Goal: Information Seeking & Learning: Learn about a topic

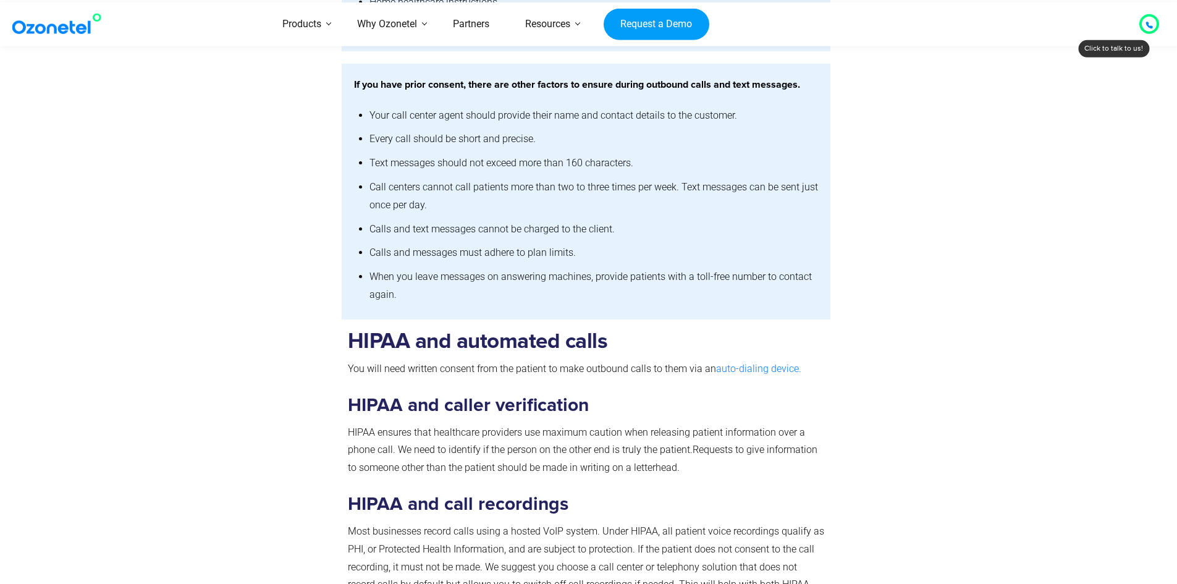
scroll to position [1540, 0]
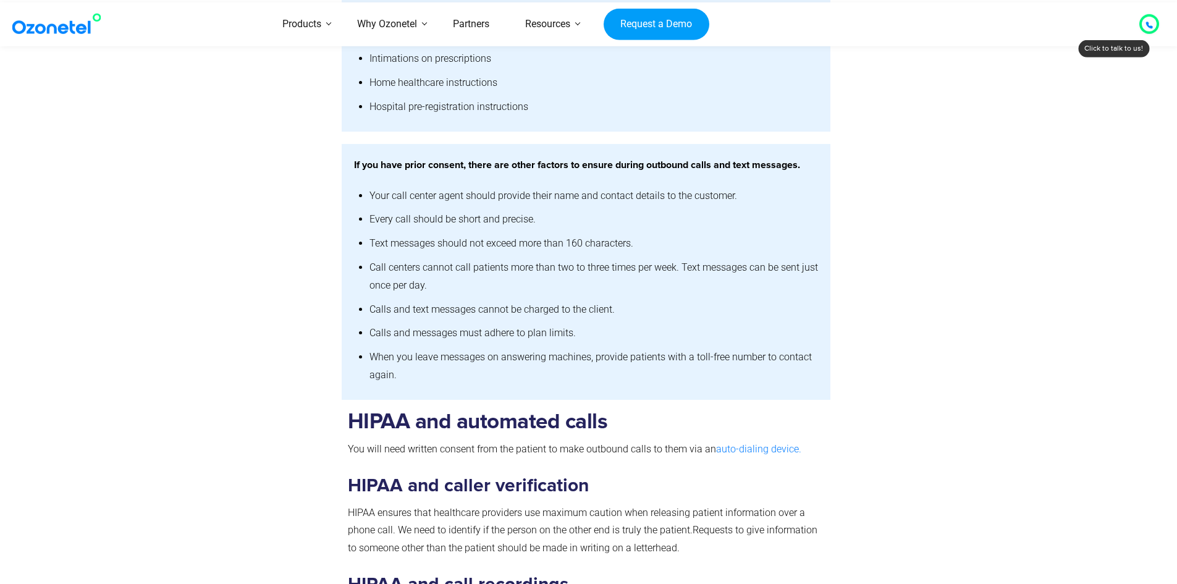
drag, startPoint x: 409, startPoint y: 197, endPoint x: 741, endPoint y: 202, distance: 331.7
click at [741, 202] on li "Your call center agent should provide their name and contact details to the cus…" at bounding box center [593, 196] width 449 height 24
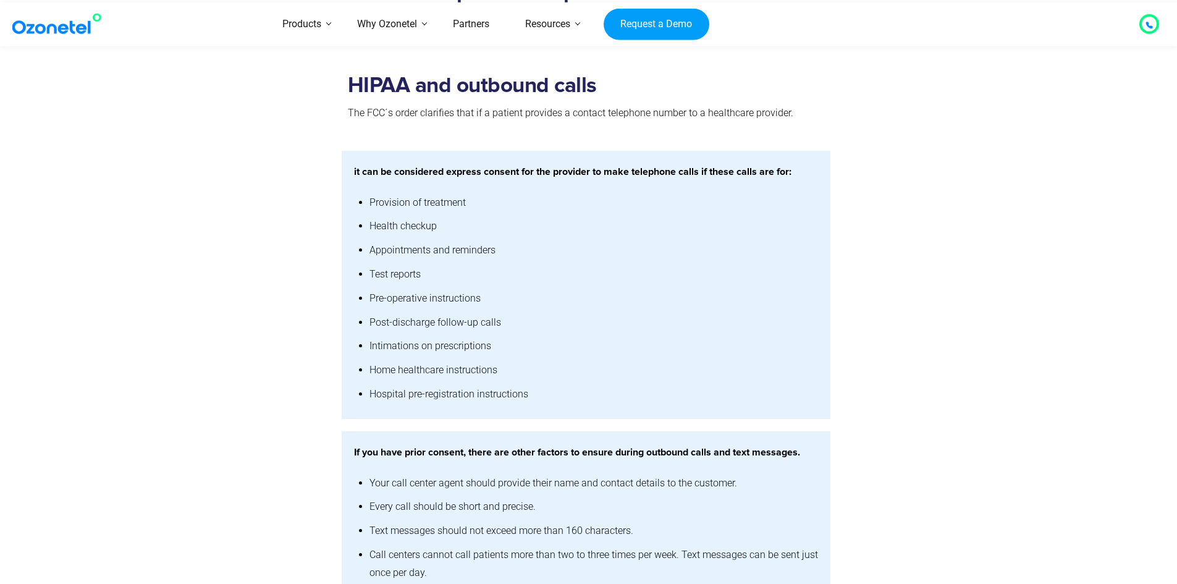
scroll to position [1231, 0]
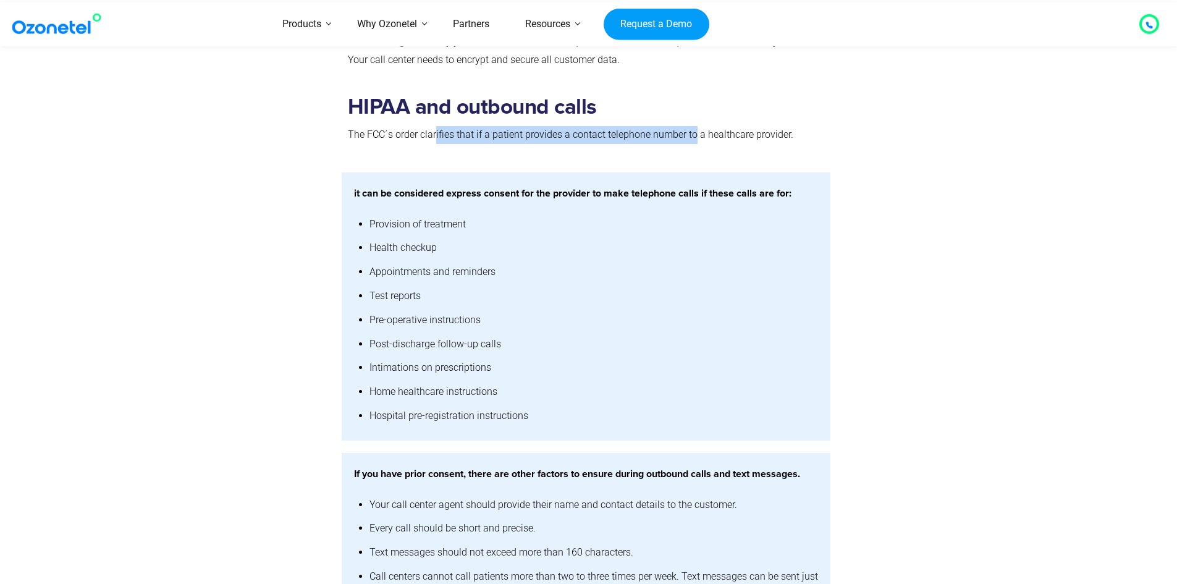
drag, startPoint x: 437, startPoint y: 137, endPoint x: 733, endPoint y: 144, distance: 296.5
click at [700, 138] on p "The FCC´s order clarifies that if a patient provides a contact telephone number…" at bounding box center [586, 135] width 477 height 18
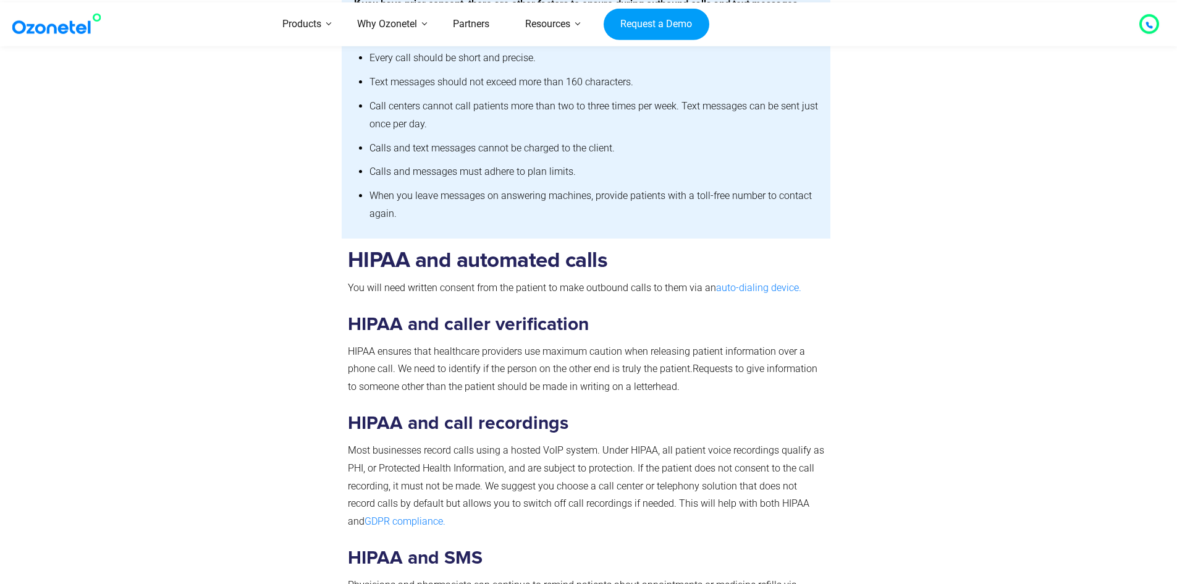
scroll to position [1725, 0]
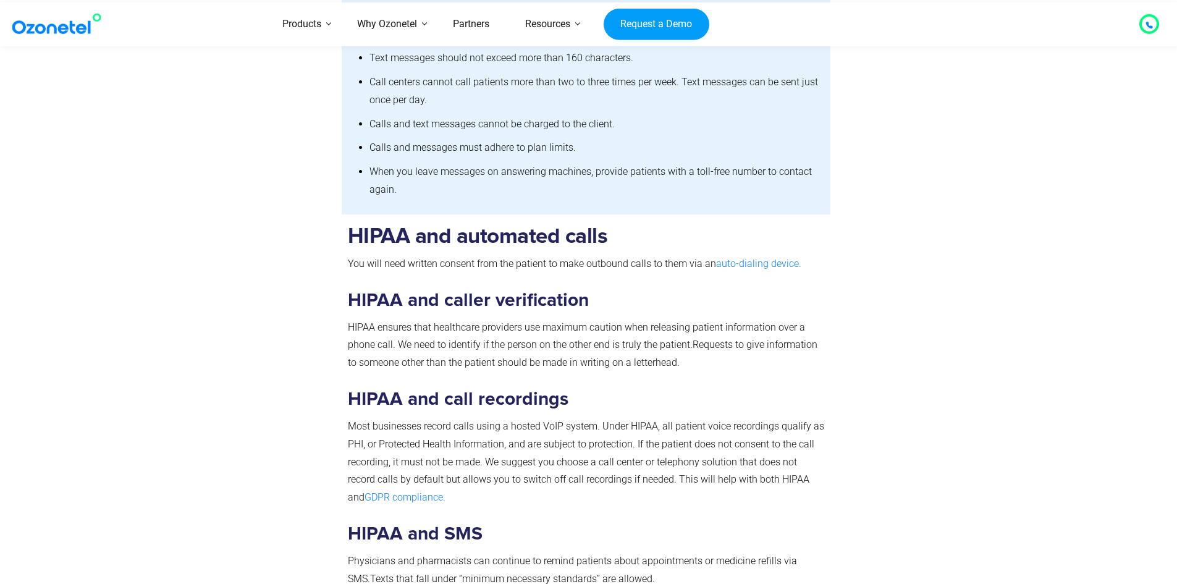
click at [445, 278] on div "HIPAA and automated calls You will need written consent from the patient to mak…" at bounding box center [586, 480] width 477 height 512
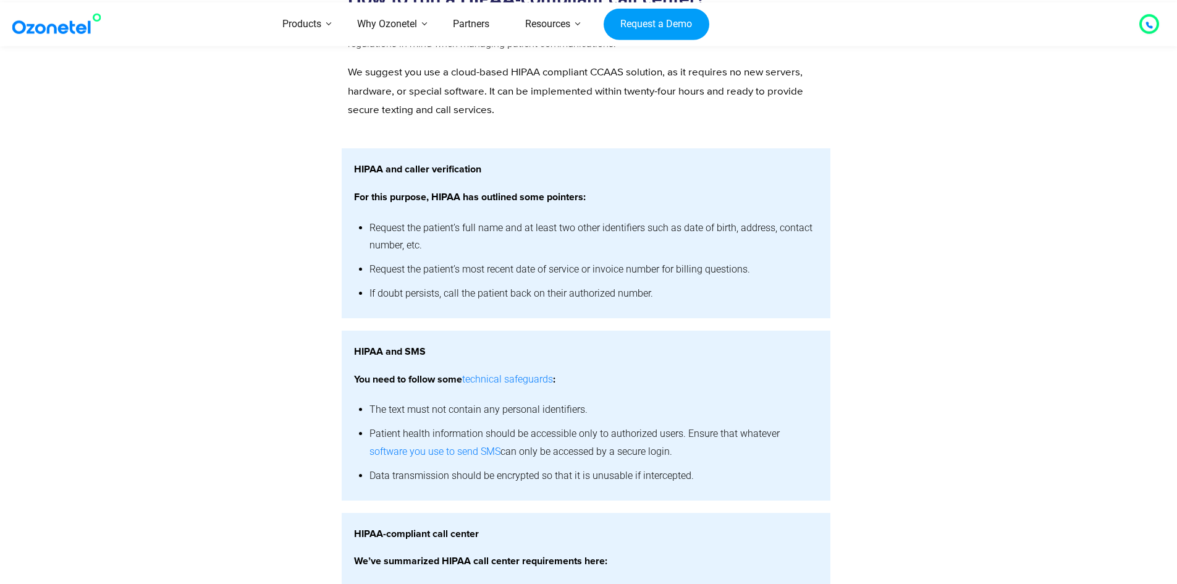
scroll to position [2343, 0]
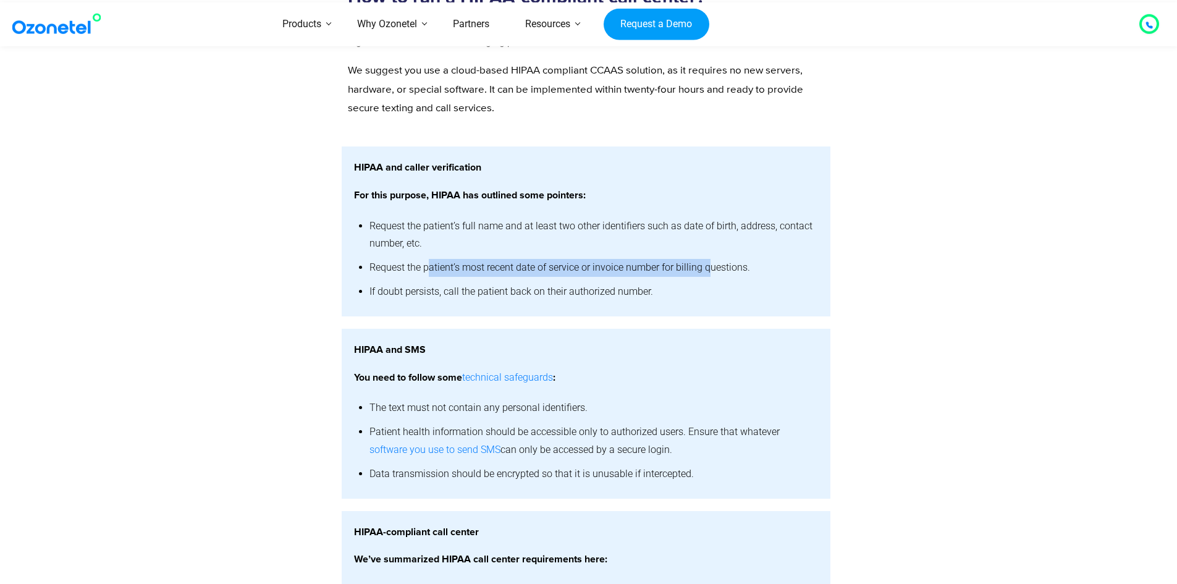
drag, startPoint x: 428, startPoint y: 273, endPoint x: 710, endPoint y: 269, distance: 282.3
click at [710, 269] on li "Request the patient’s most recent date of service or invoice number for billing…" at bounding box center [593, 268] width 449 height 24
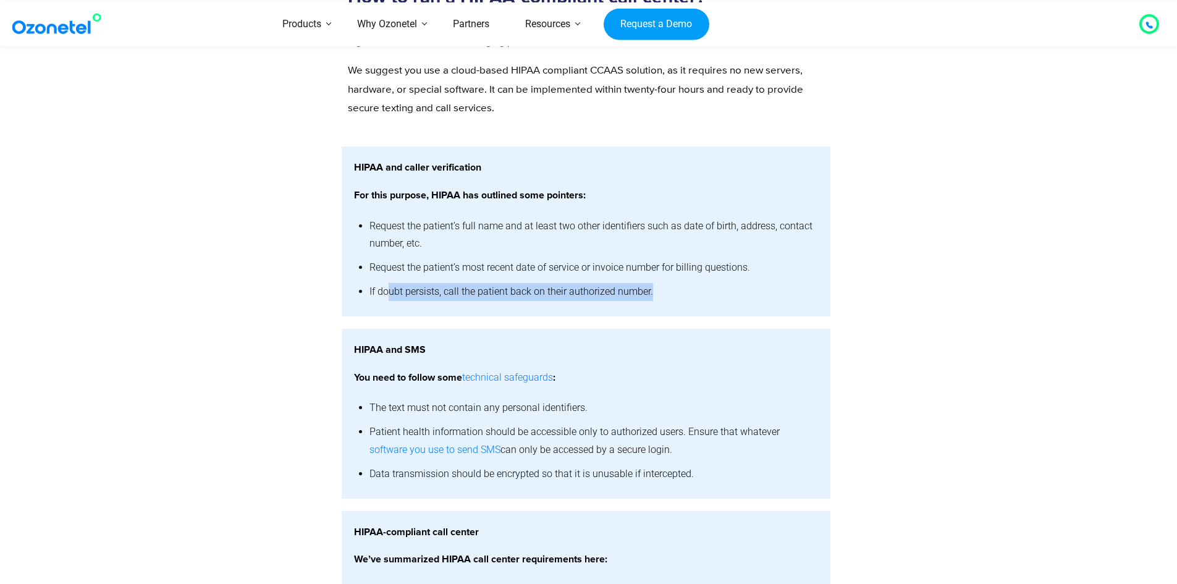
drag, startPoint x: 386, startPoint y: 292, endPoint x: 698, endPoint y: 296, distance: 311.9
click at [698, 296] on li "If doubt persists, call the patient back on their authorized number." at bounding box center [593, 292] width 449 height 24
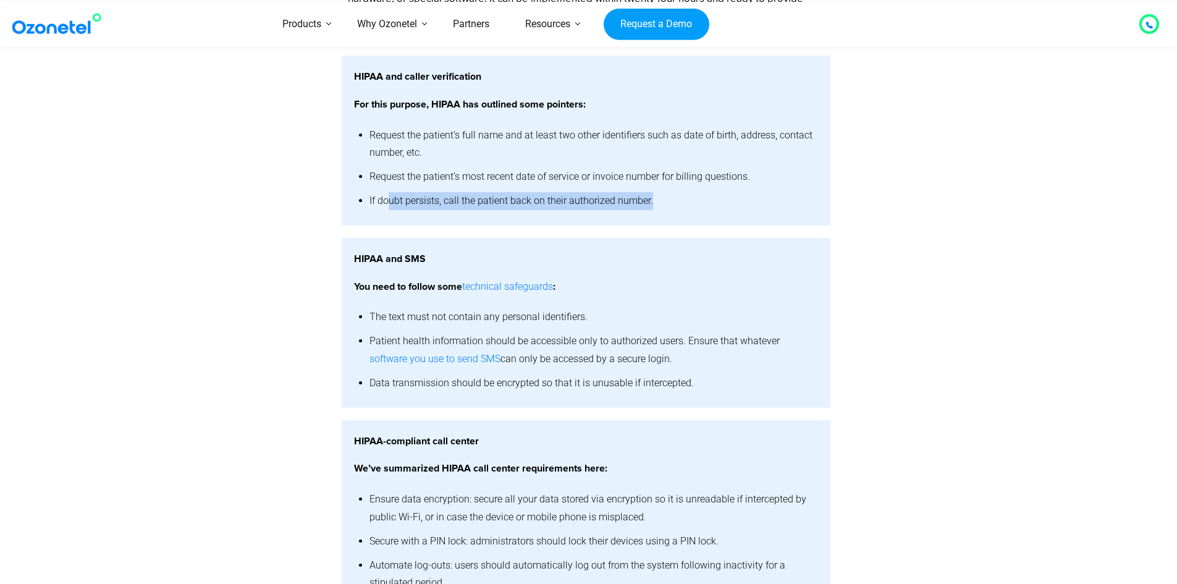
scroll to position [2466, 0]
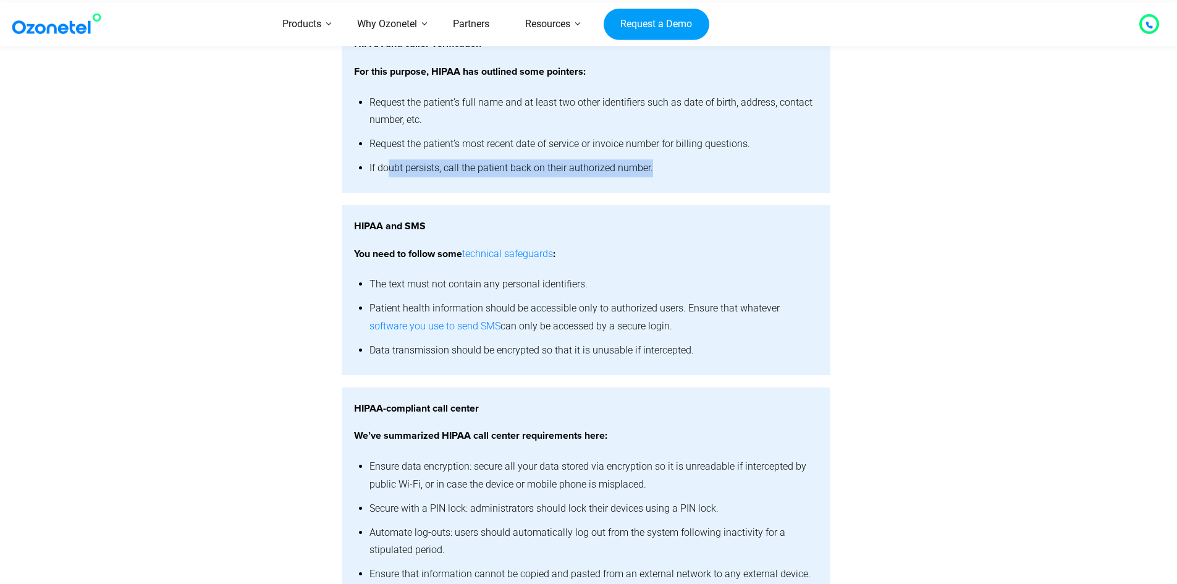
drag, startPoint x: 425, startPoint y: 287, endPoint x: 600, endPoint y: 283, distance: 175.4
click at [600, 283] on li "The text must not contain any personal identifiers." at bounding box center [593, 284] width 449 height 24
drag, startPoint x: 983, startPoint y: 346, endPoint x: 966, endPoint y: 353, distance: 18.0
click at [981, 346] on div "HIPAA and SMS You need to follow some technical safeguards : The text must not …" at bounding box center [588, 290] width 791 height 170
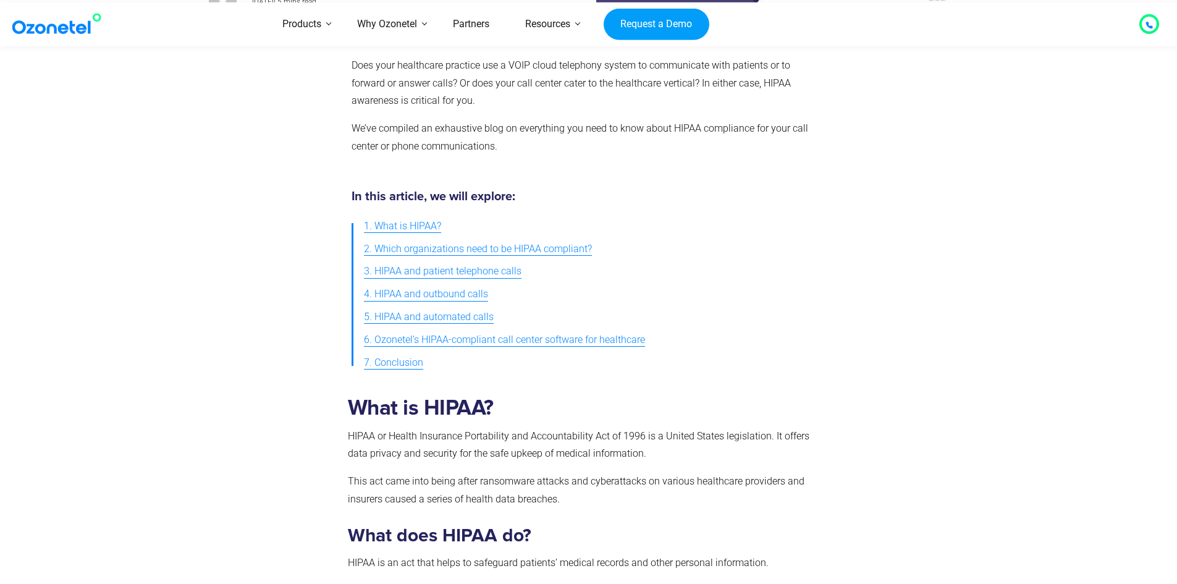
scroll to position [277, 0]
click at [432, 292] on span "4. HIPAA and outbound calls" at bounding box center [426, 294] width 124 height 18
